Goal: Book appointment/travel/reservation

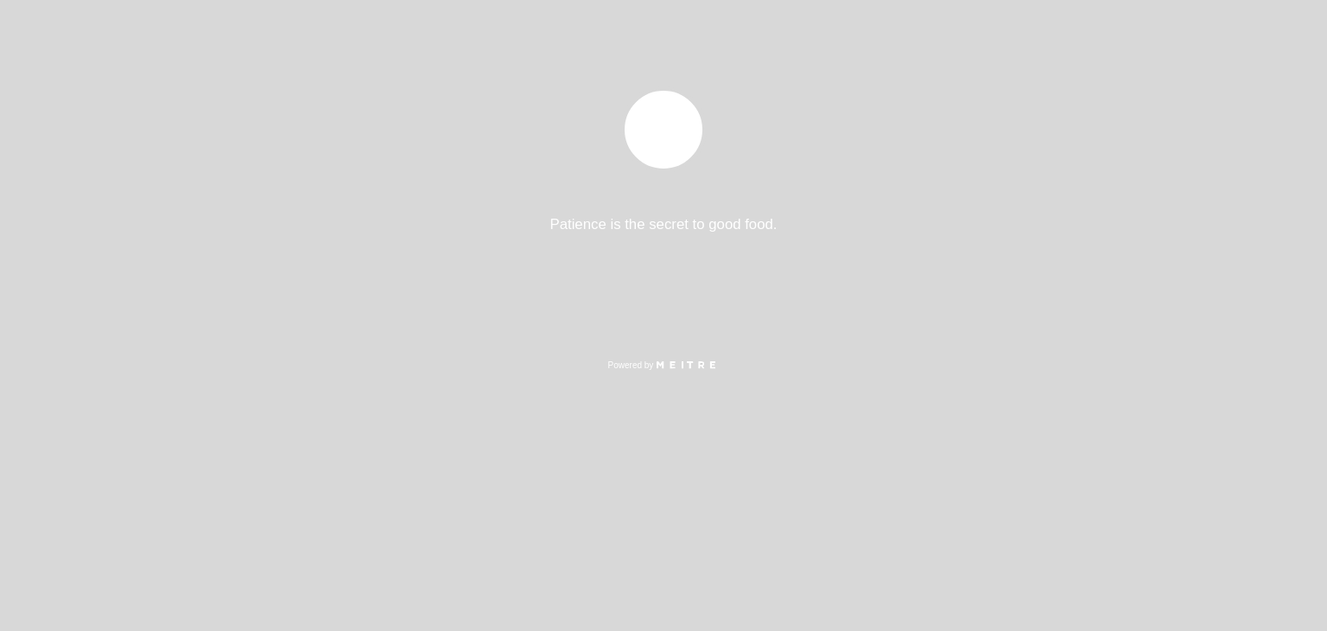
select select "es"
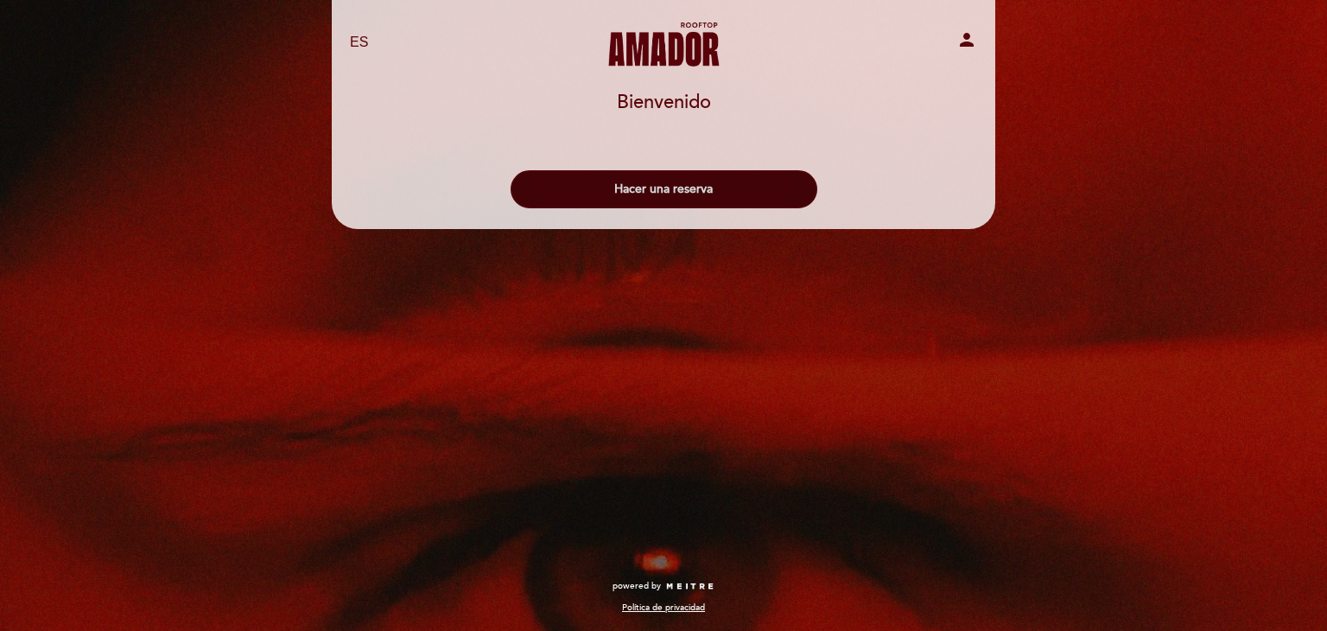
click at [642, 191] on button "Hacer una reserva" at bounding box center [664, 189] width 307 height 38
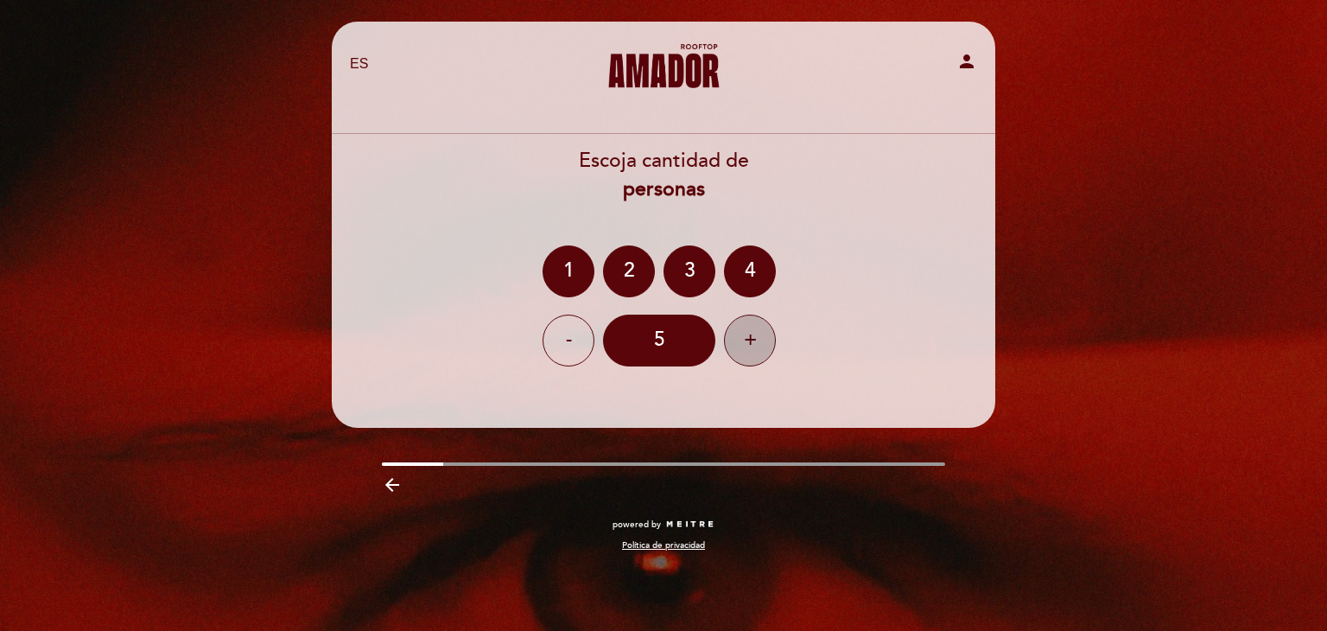
click at [758, 343] on div "+" at bounding box center [750, 340] width 52 height 52
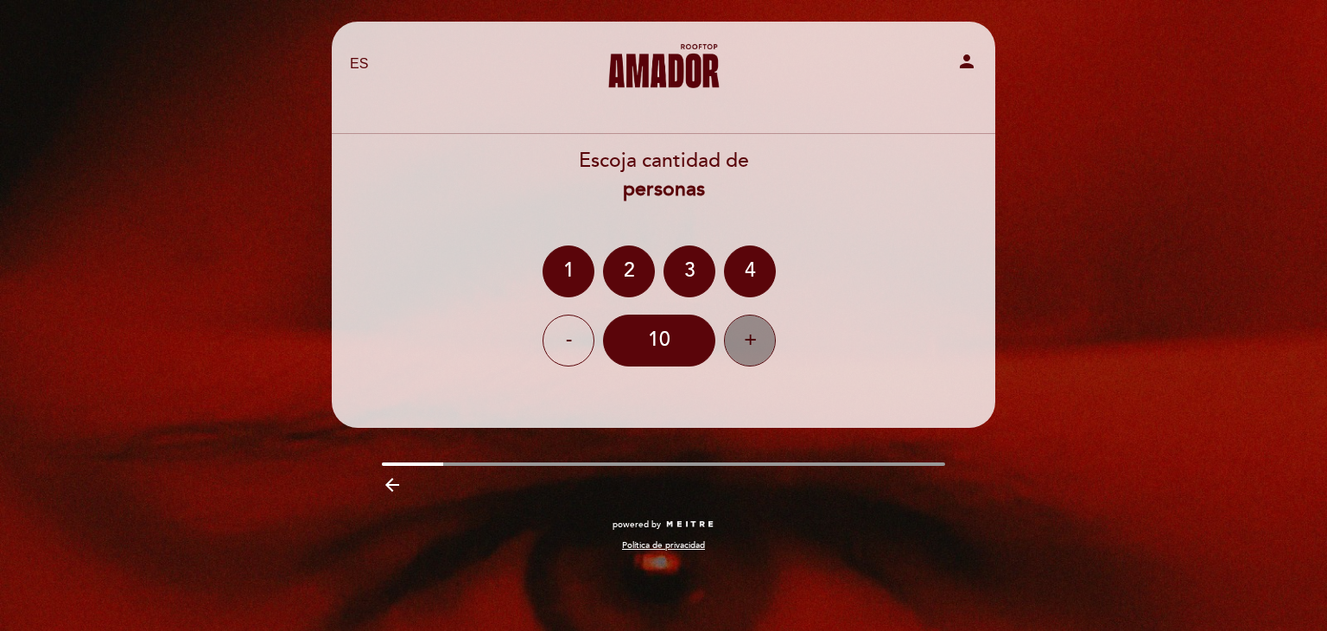
click at [758, 343] on div "+" at bounding box center [750, 340] width 52 height 52
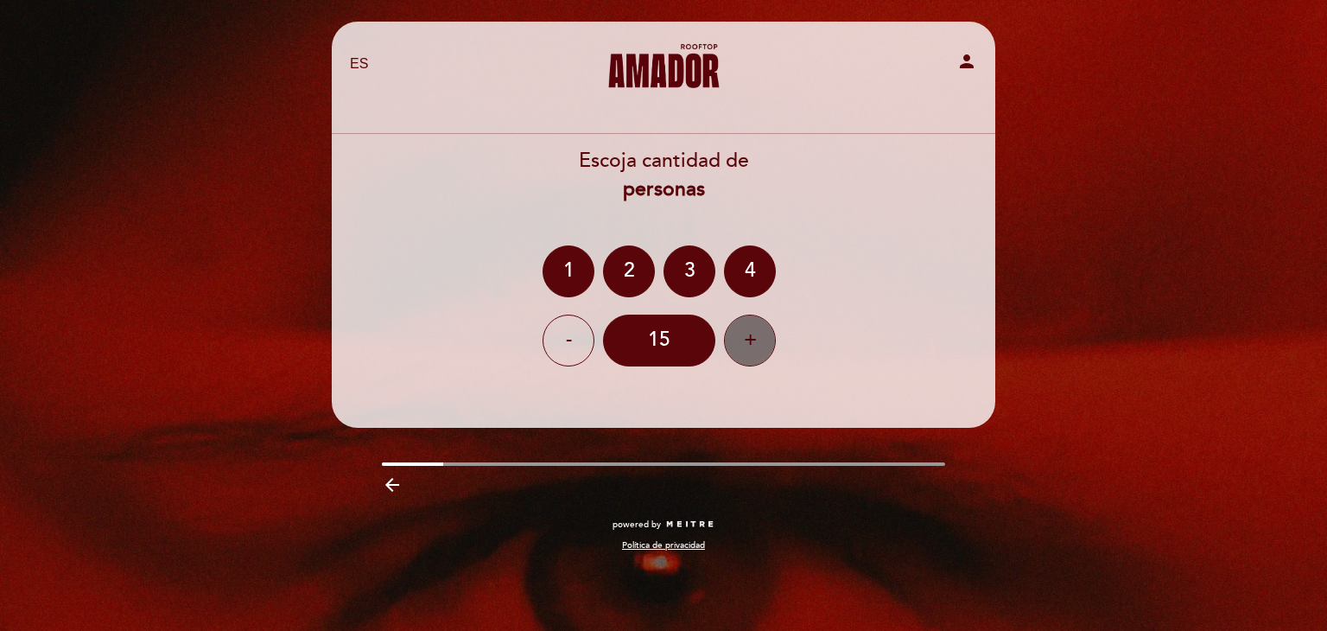
click at [758, 343] on div "+" at bounding box center [750, 340] width 52 height 52
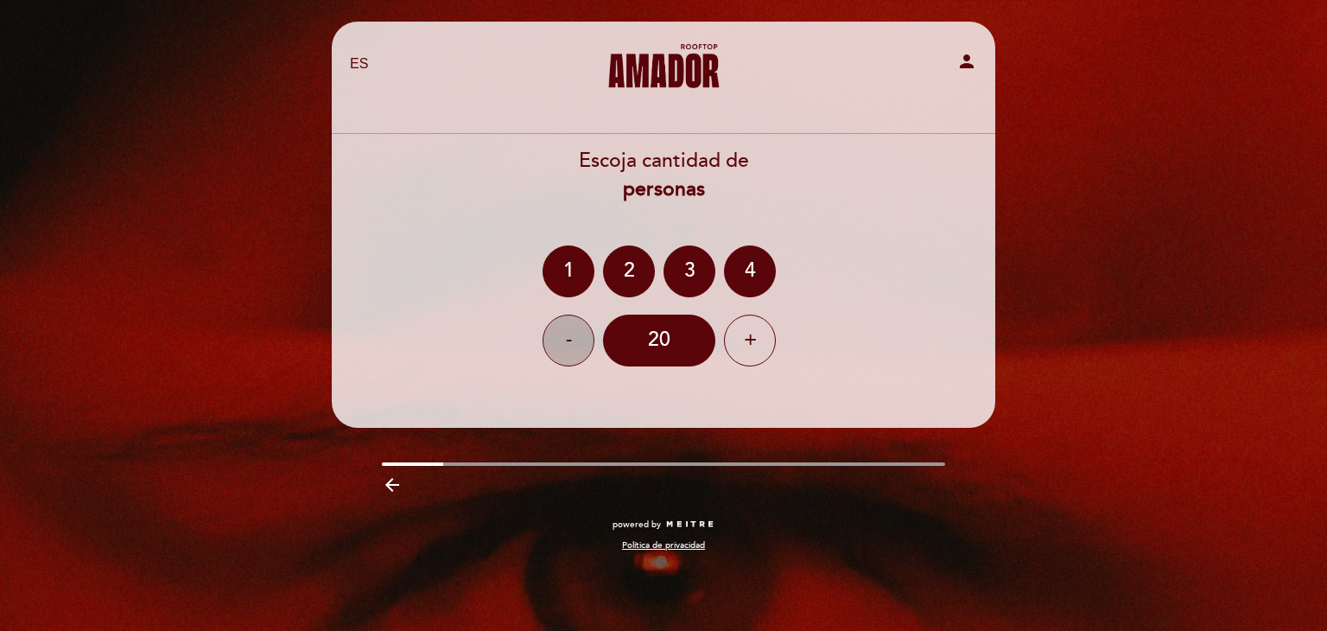
click at [575, 343] on div "-" at bounding box center [569, 340] width 52 height 52
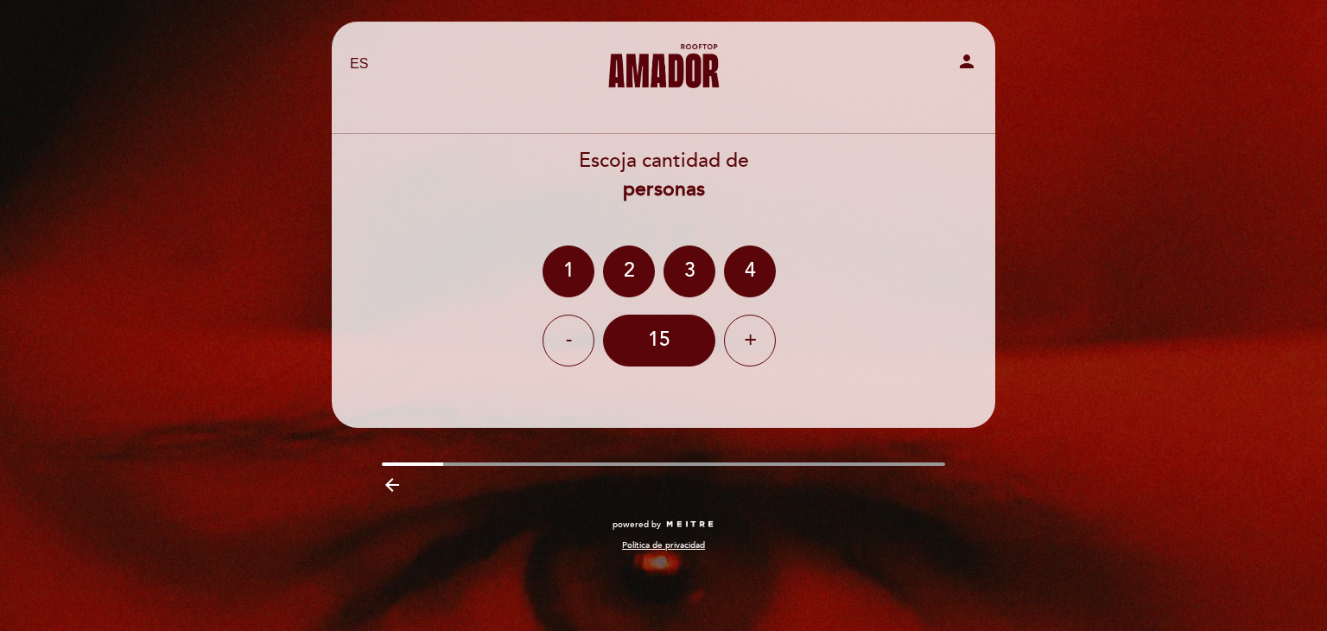
click at [667, 385] on header "EN ES PT [PERSON_NAME] Rooftop person [GEOGRAPHIC_DATA] [GEOGRAPHIC_DATA], Camb…" at bounding box center [664, 225] width 664 height 406
drag, startPoint x: 1314, startPoint y: 219, endPoint x: 1115, endPoint y: 444, distance: 300.6
click at [1301, 630] on html "EN ES PT [PERSON_NAME] Rooftop person [GEOGRAPHIC_DATA] [GEOGRAPHIC_DATA], Camb…" at bounding box center [663, 315] width 1327 height 631
click at [966, 60] on icon "person" at bounding box center [966, 61] width 21 height 21
click at [454, 462] on div at bounding box center [664, 463] width 564 height 3
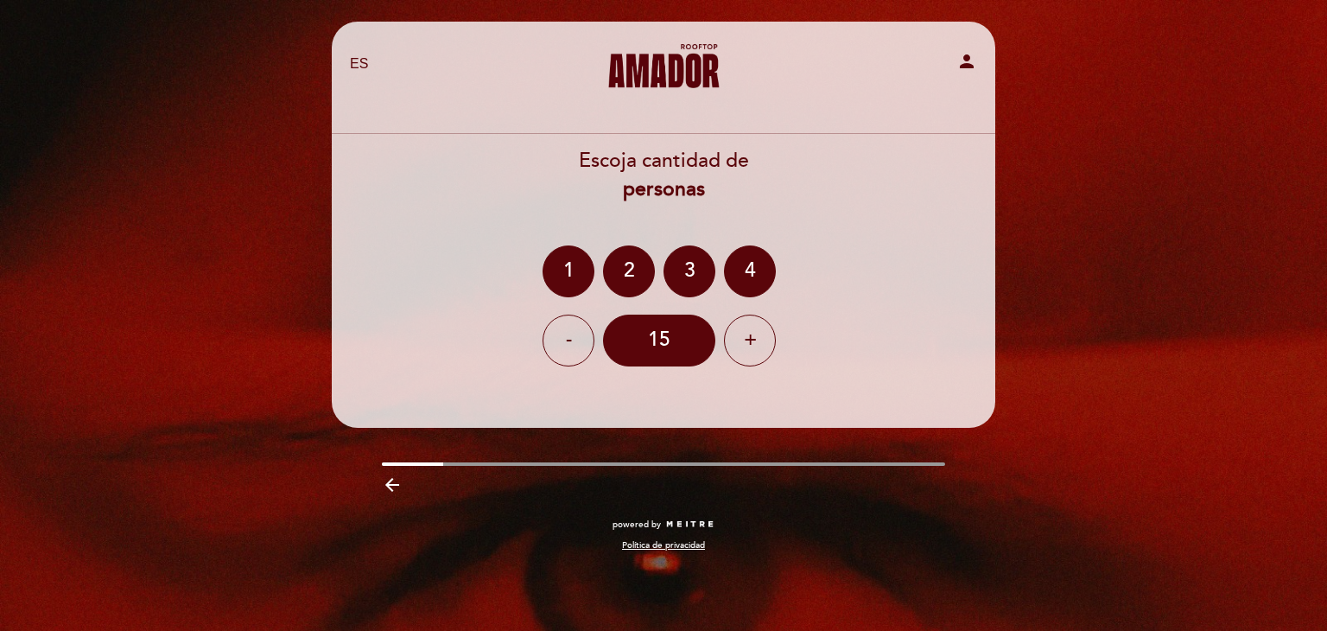
click at [391, 480] on icon "arrow_backward" at bounding box center [392, 484] width 21 height 21
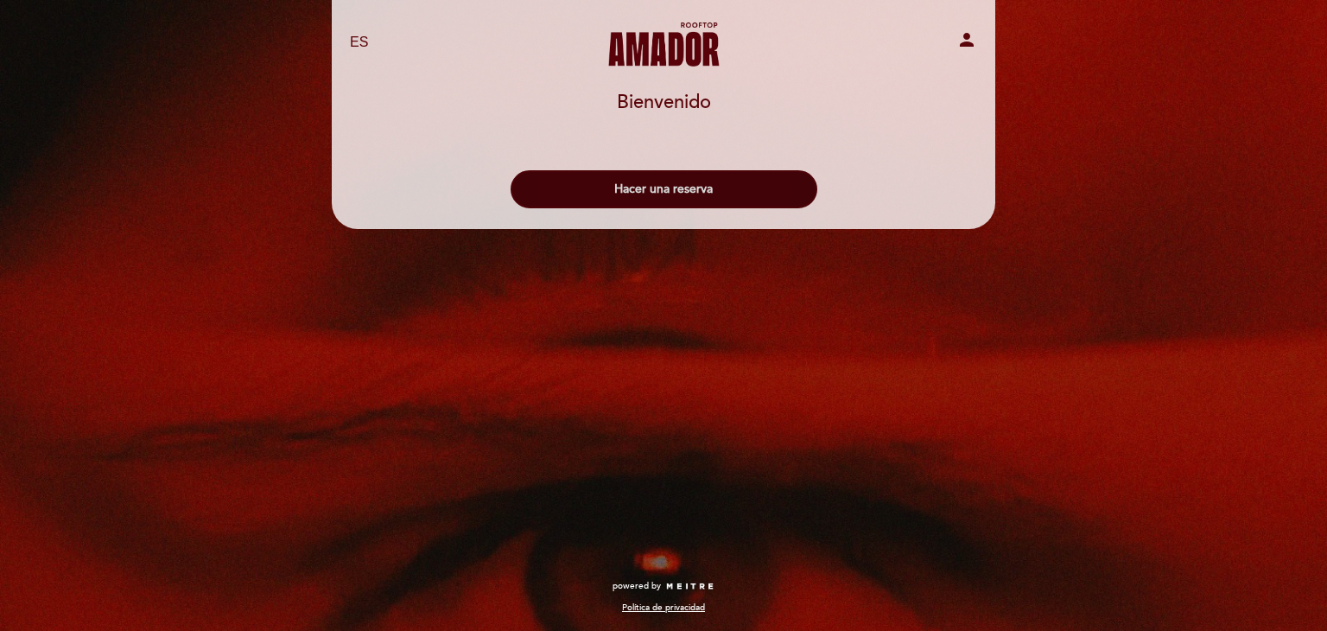
click at [652, 184] on button "Hacer una reserva" at bounding box center [664, 189] width 307 height 38
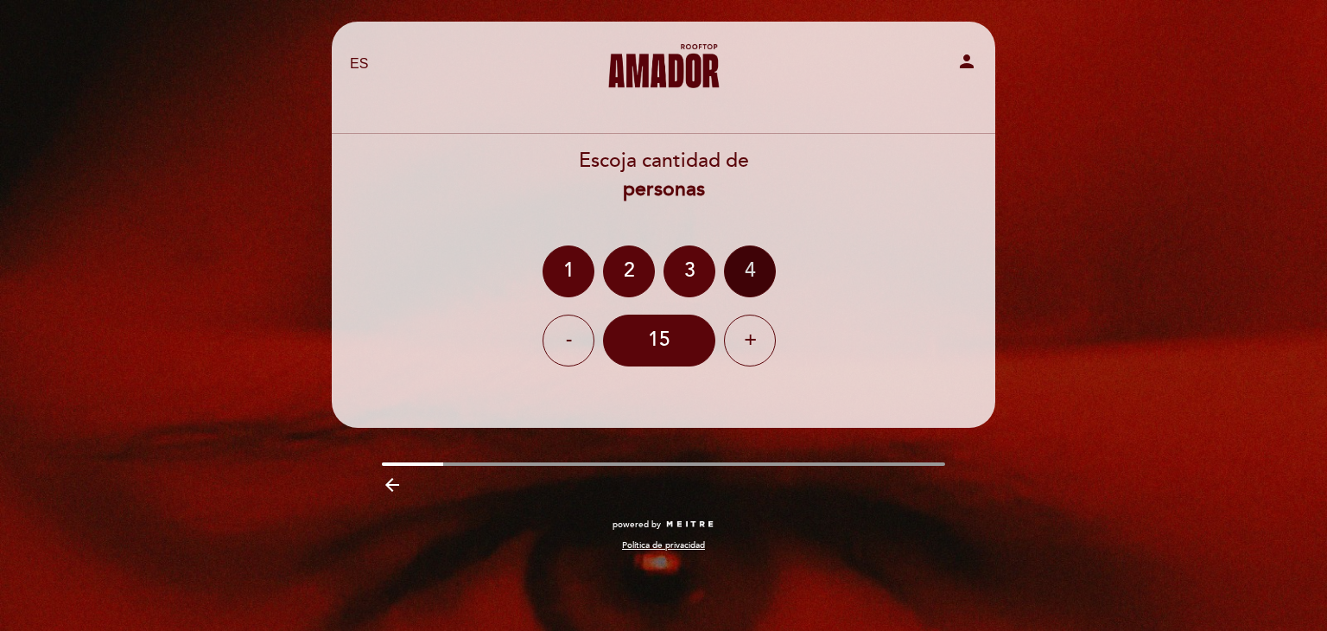
click at [759, 273] on div "4" at bounding box center [750, 271] width 52 height 52
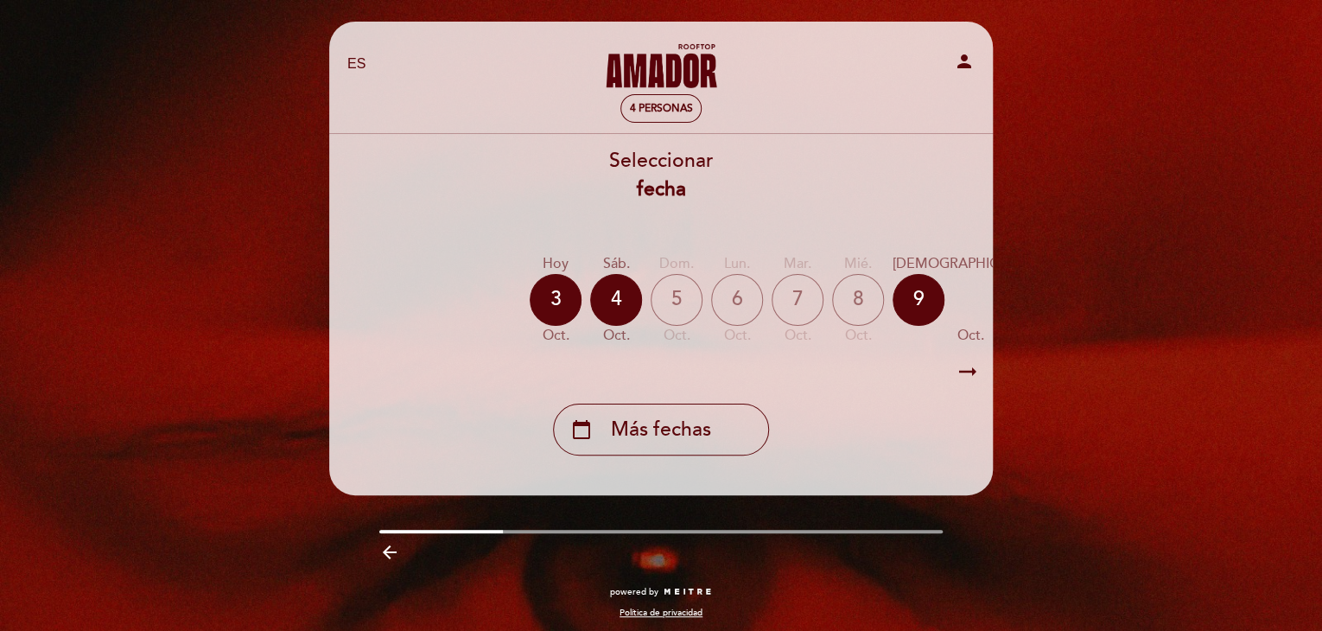
click at [390, 556] on icon "arrow_backward" at bounding box center [389, 552] width 21 height 21
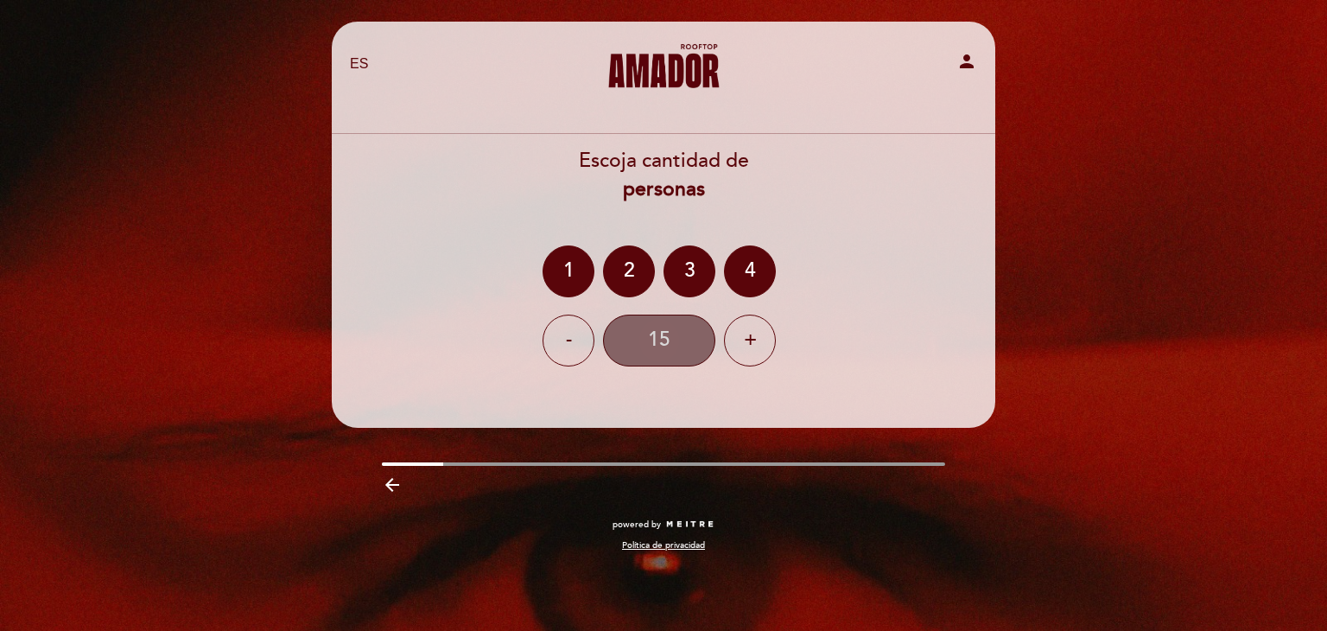
click at [672, 340] on div "15" at bounding box center [659, 340] width 112 height 52
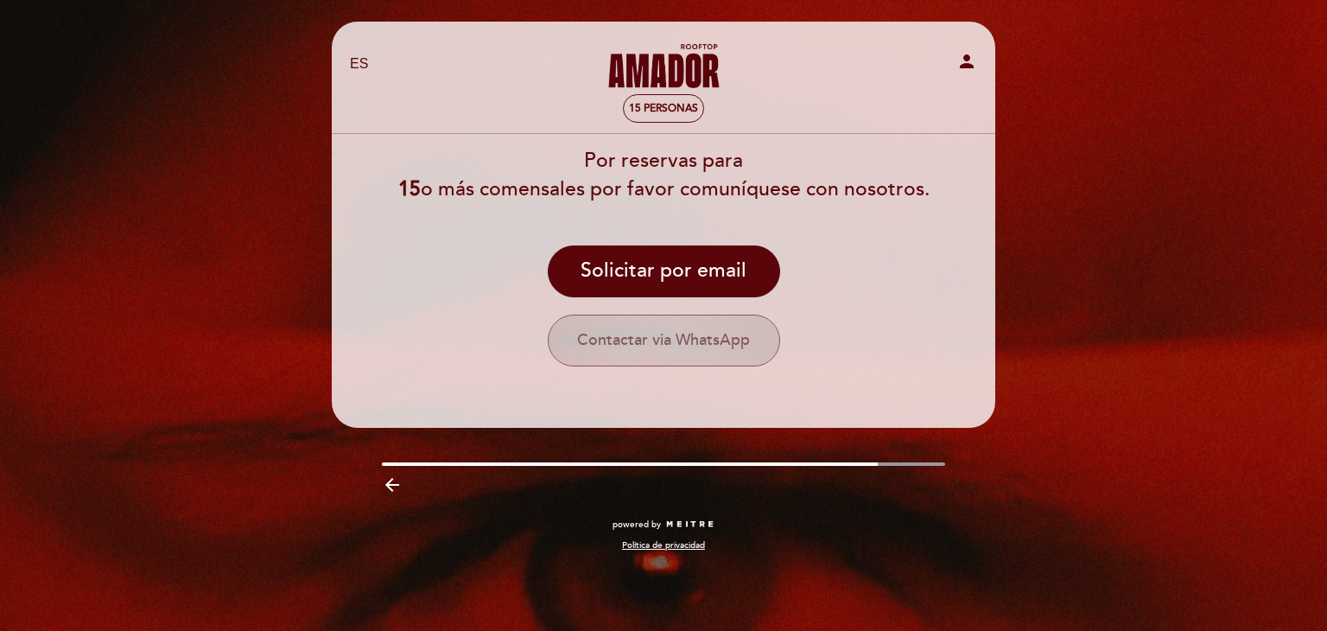
click at [623, 343] on button "Contactar via WhatsApp" at bounding box center [664, 340] width 232 height 52
